Goal: Information Seeking & Learning: Learn about a topic

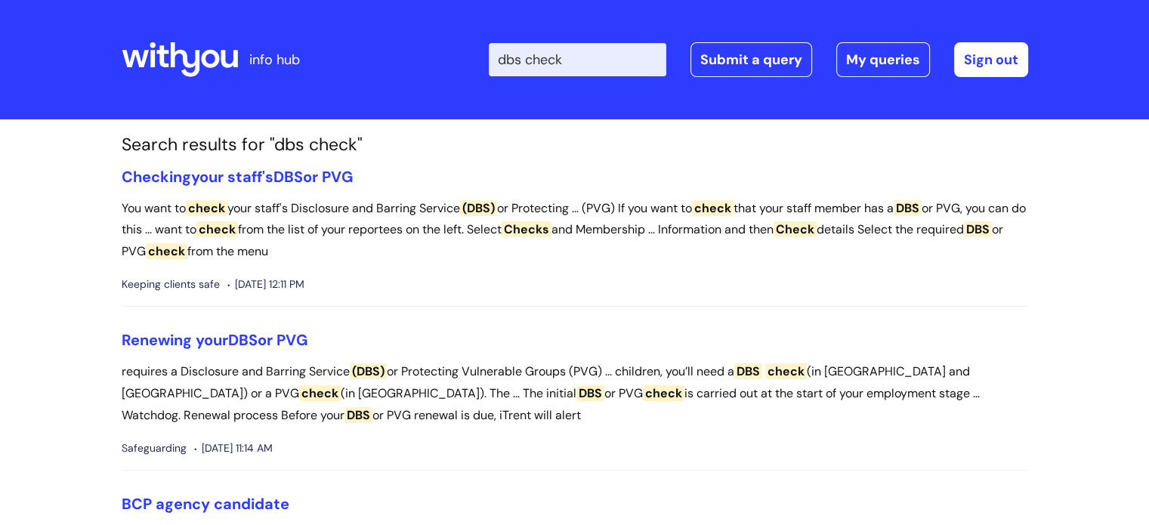
click at [629, 61] on input "dbs check" at bounding box center [578, 59] width 178 height 33
type input "d"
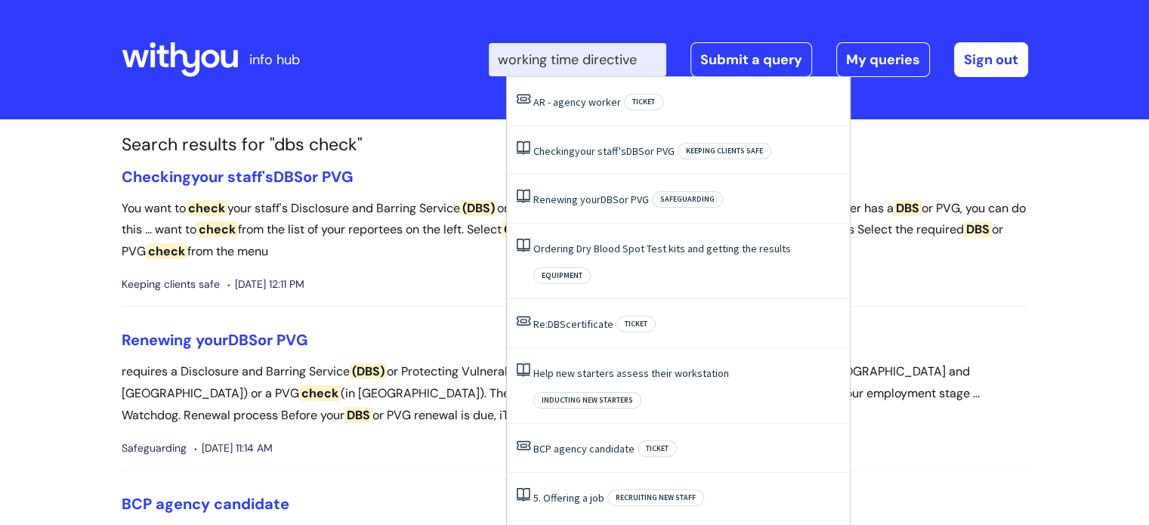
type input "working time directive"
click button "Search" at bounding box center [0, 0] width 0 height 0
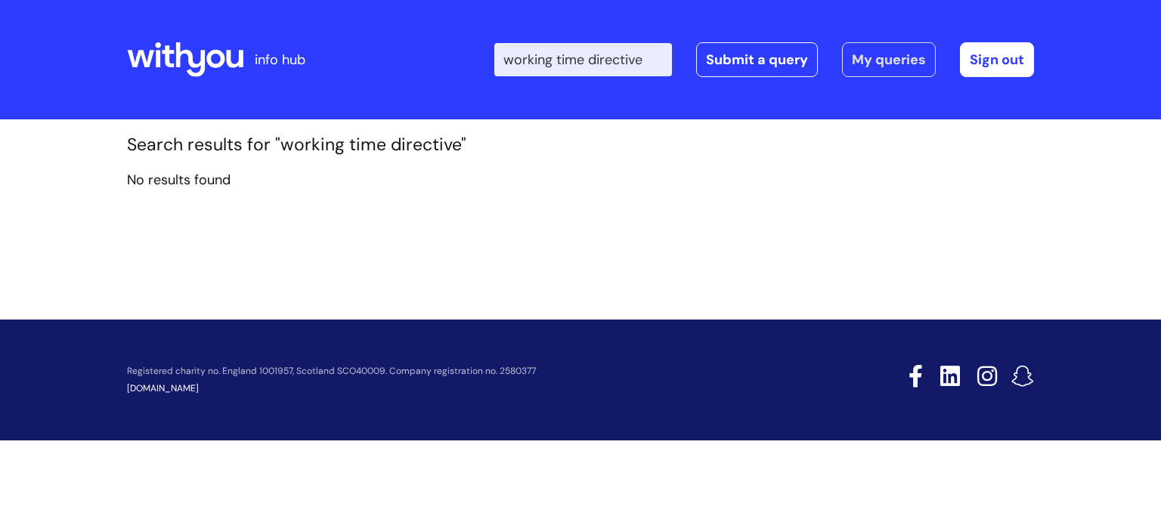
drag, startPoint x: 519, startPoint y: 58, endPoint x: 848, endPoint y: 45, distance: 329.7
click at [848, 45] on div "Enter your search term here... working time directive Search Submit a query My …" at bounding box center [763, 59] width 539 height 35
type input "working hours"
click button "Search" at bounding box center [0, 0] width 0 height 0
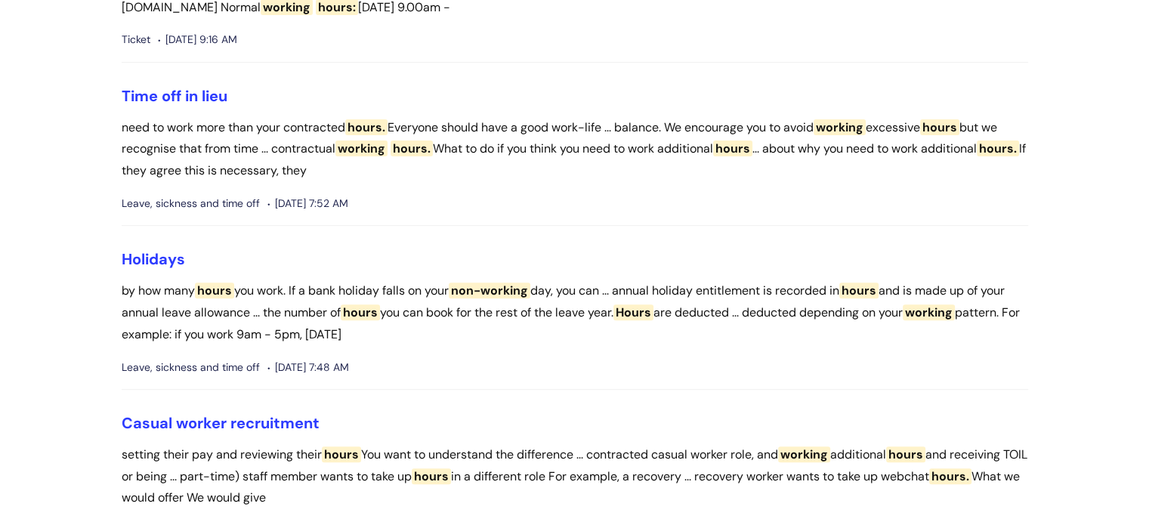
scroll to position [586, 0]
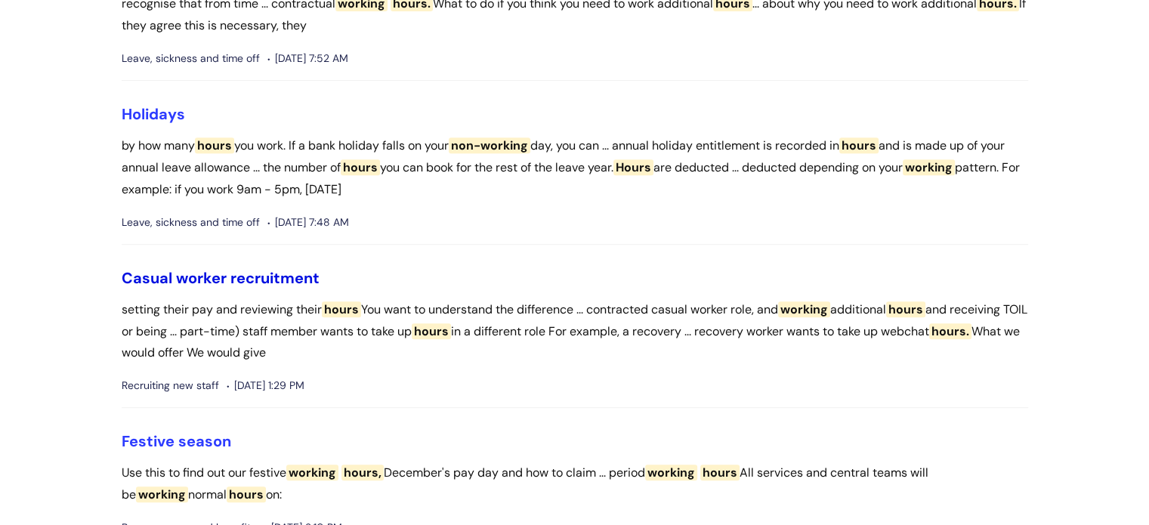
click at [236, 280] on link "Casual worker recruitment" at bounding box center [221, 278] width 198 height 20
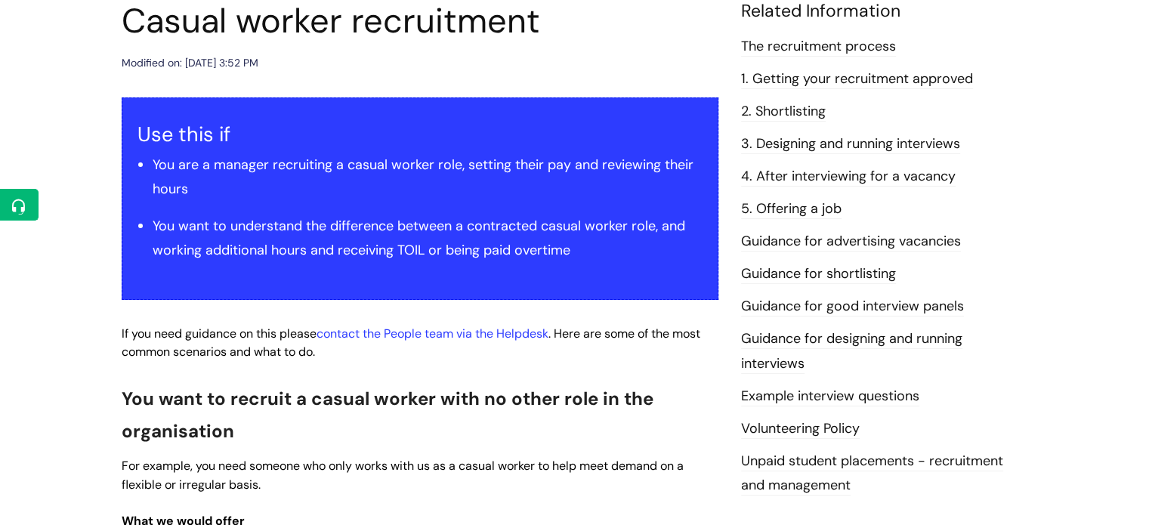
scroll to position [168, 0]
